Goal: Transaction & Acquisition: Purchase product/service

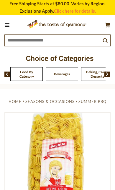
scroll to position [59, 0]
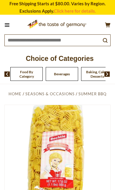
click at [98, 131] on img at bounding box center [57, 157] width 105 height 105
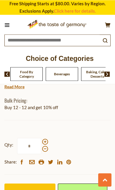
scroll to position [282, 0]
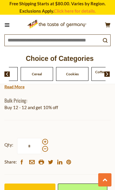
click at [42, 72] on div "Cereal" at bounding box center [36, 74] width 35 height 14
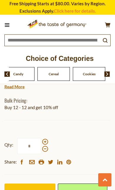
scroll to position [284, 0]
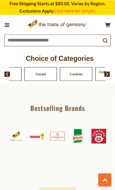
scroll to position [432, 0]
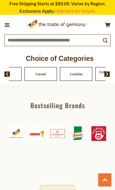
click at [62, 185] on button "See All Brands" at bounding box center [57, 191] width 35 height 13
